Goal: Find contact information: Find contact information

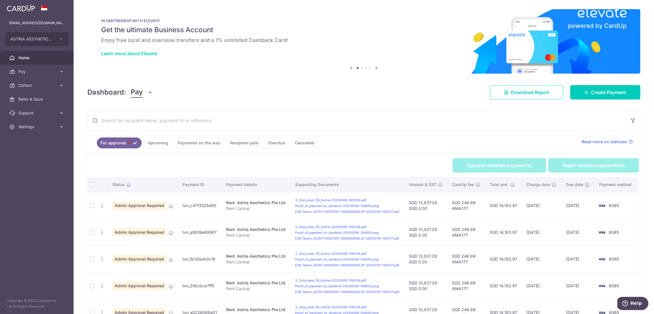
click at [144, 93] on button "Pay" at bounding box center [142, 92] width 22 height 11
click at [147, 126] on link "Collect" at bounding box center [161, 122] width 60 height 14
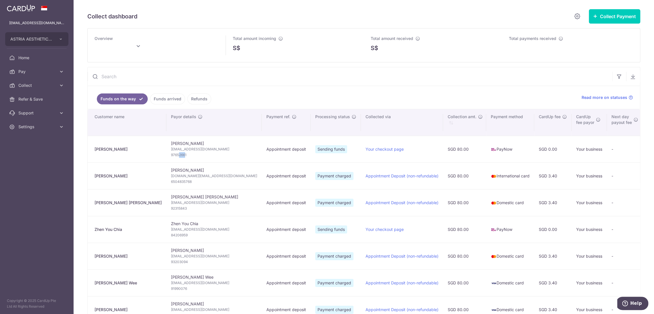
drag, startPoint x: 163, startPoint y: 155, endPoint x: 154, endPoint y: 154, distance: 9.0
click at [171, 154] on span "97652661" at bounding box center [214, 155] width 86 height 6
drag, startPoint x: 182, startPoint y: 141, endPoint x: 142, endPoint y: 141, distance: 40.2
click at [142, 141] on tr "[PERSON_NAME] [PERSON_NAME] [EMAIL_ADDRESS][DOMAIN_NAME] 97652661 Appointment d…" at bounding box center [464, 149] width 752 height 27
copy tr "[PERSON_NAME]"
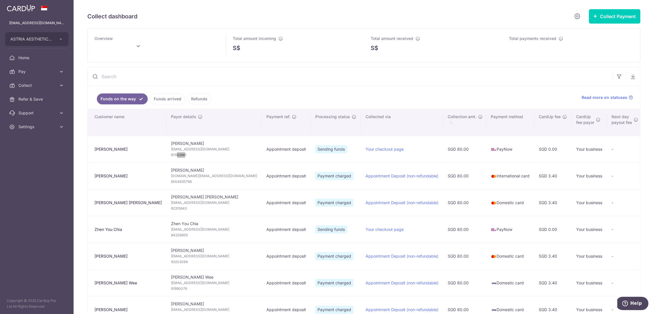
type input "[DATE]"
click at [171, 149] on span "[EMAIL_ADDRESS][DOMAIN_NAME]" at bounding box center [214, 149] width 86 height 6
copy td "[EMAIL_ADDRESS][DOMAIN_NAME]"
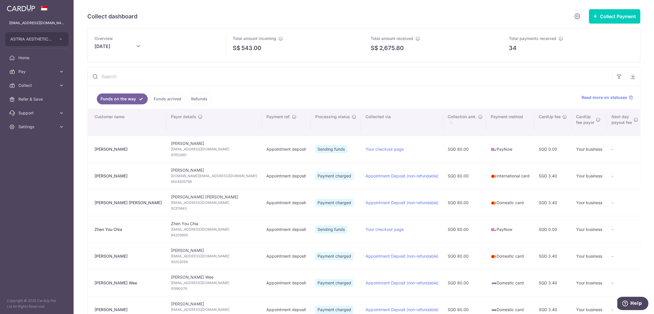
click at [171, 154] on span "97652661" at bounding box center [214, 155] width 86 height 6
copy tr "97652661"
